Goal: Find specific page/section: Find specific page/section

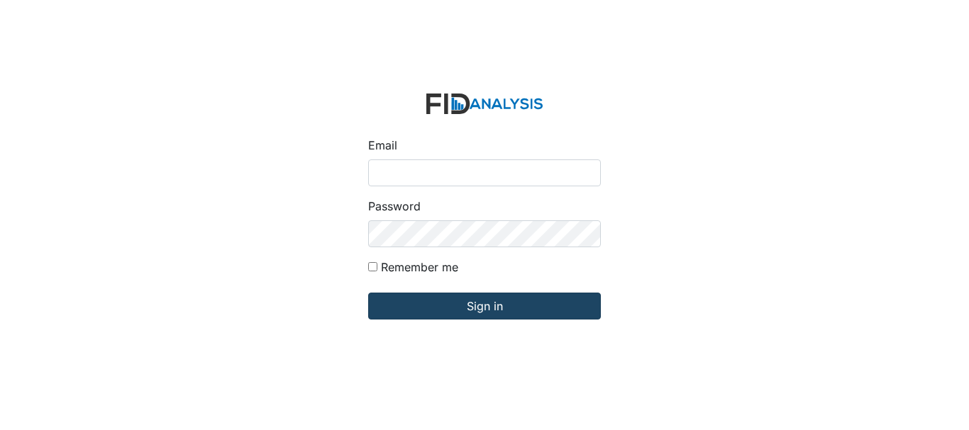
type input "[EMAIL_ADDRESS][DOMAIN_NAME]"
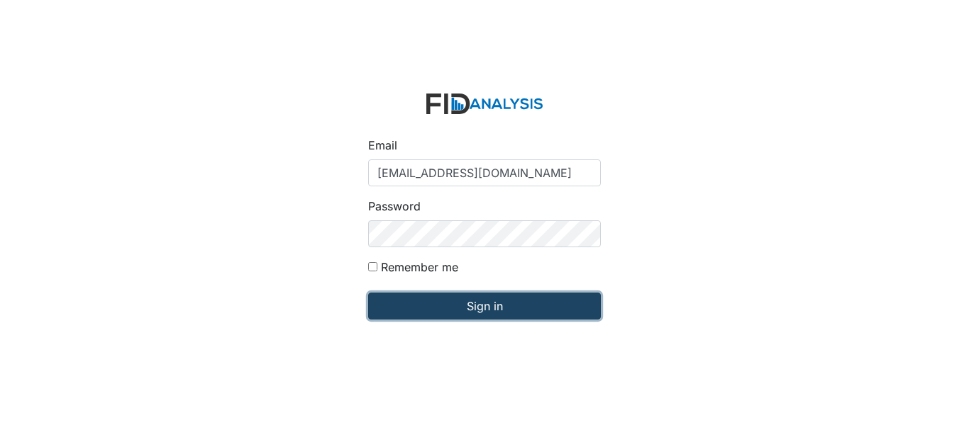
click at [478, 296] on input "Sign in" at bounding box center [484, 306] width 233 height 27
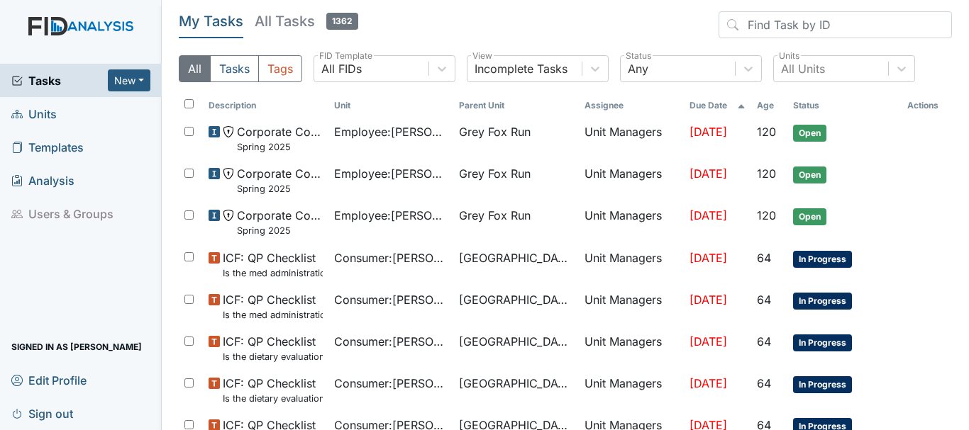
click at [37, 109] on span "Units" at bounding box center [33, 114] width 45 height 22
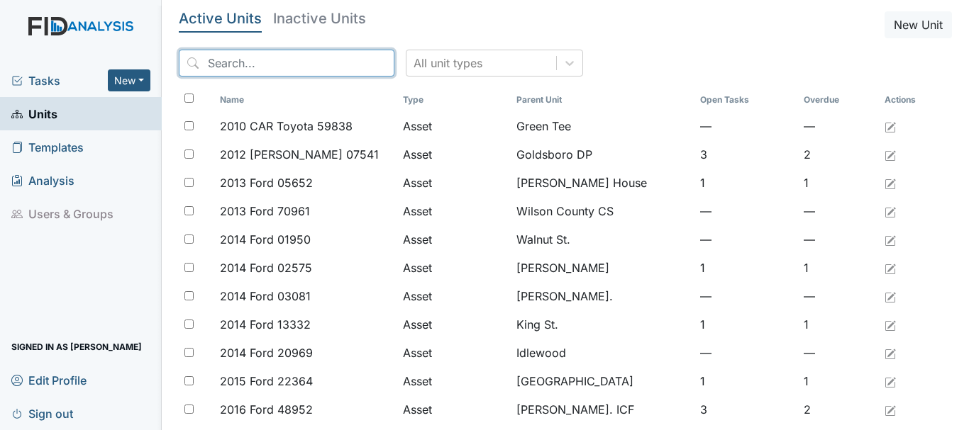
click at [269, 60] on input "search" at bounding box center [287, 63] width 216 height 27
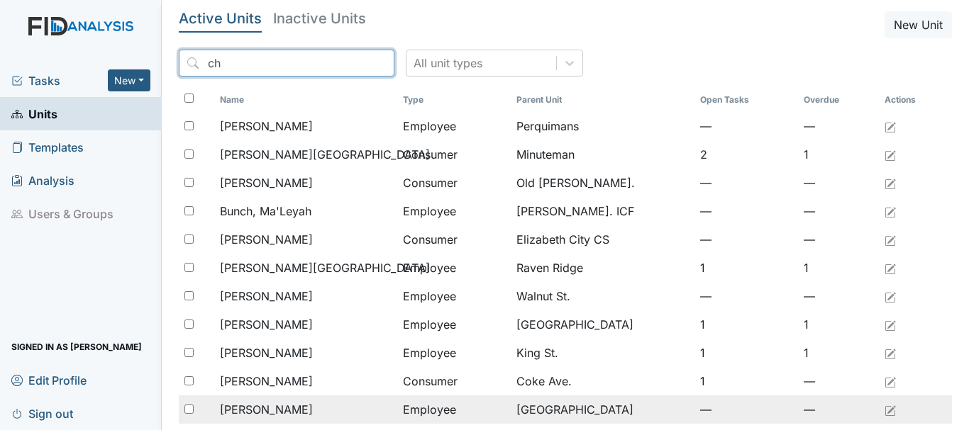
type input "ch"
